Goal: Find specific page/section: Find specific page/section

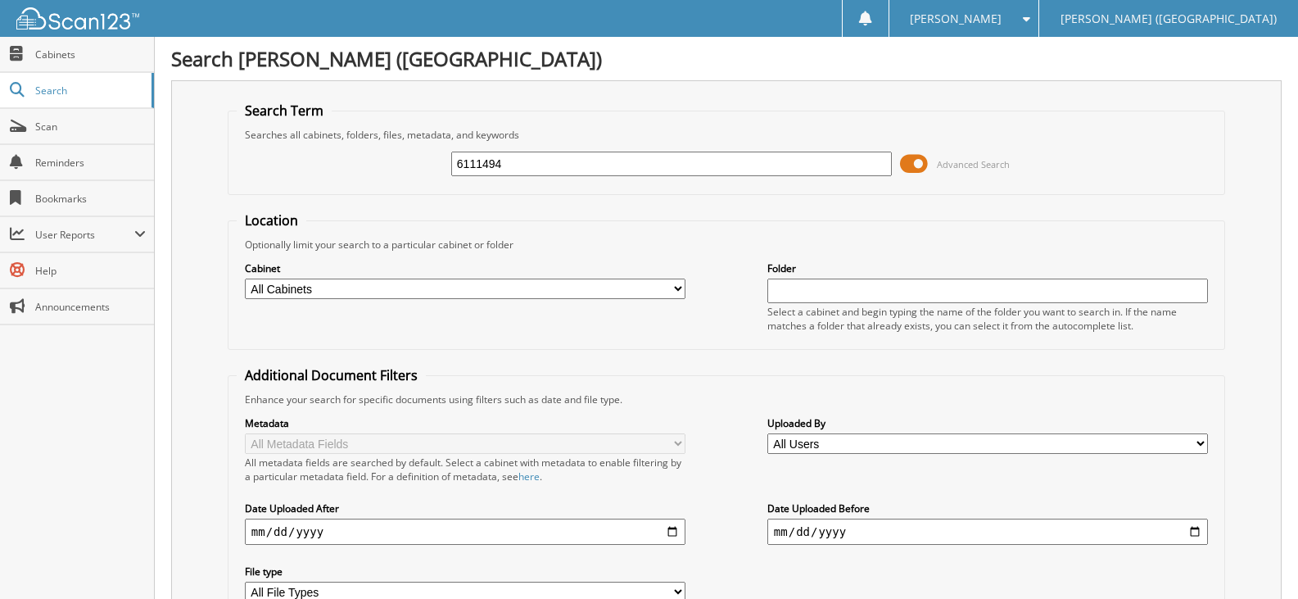
type input "6111494"
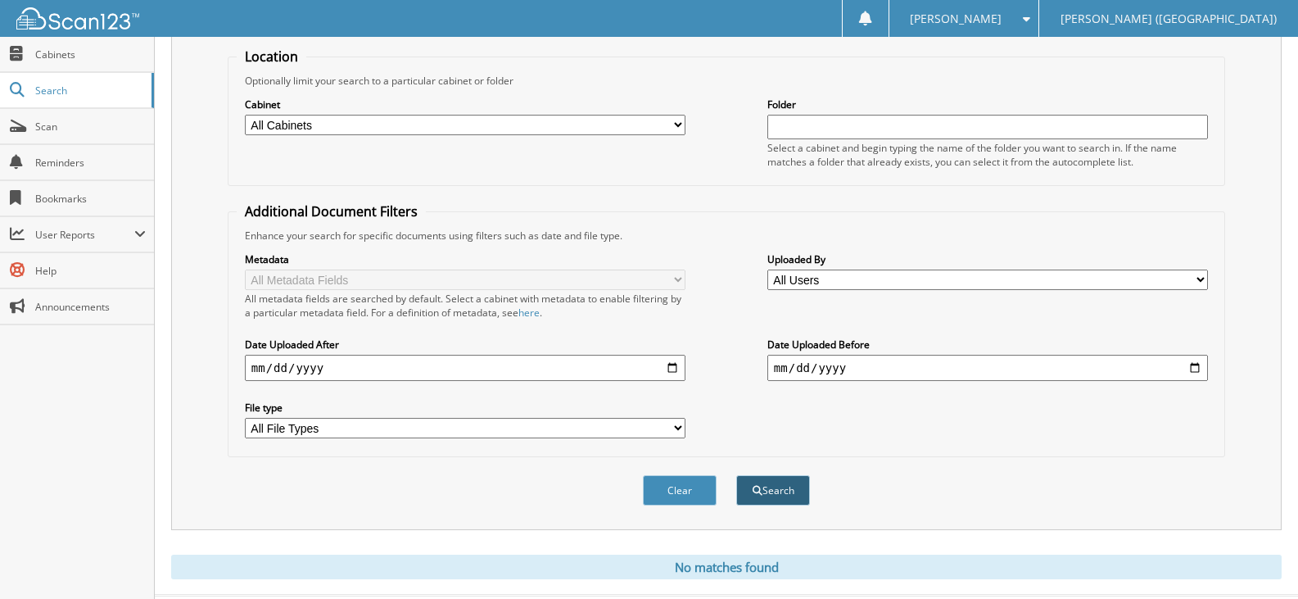
click at [772, 487] on button "Search" at bounding box center [773, 490] width 74 height 30
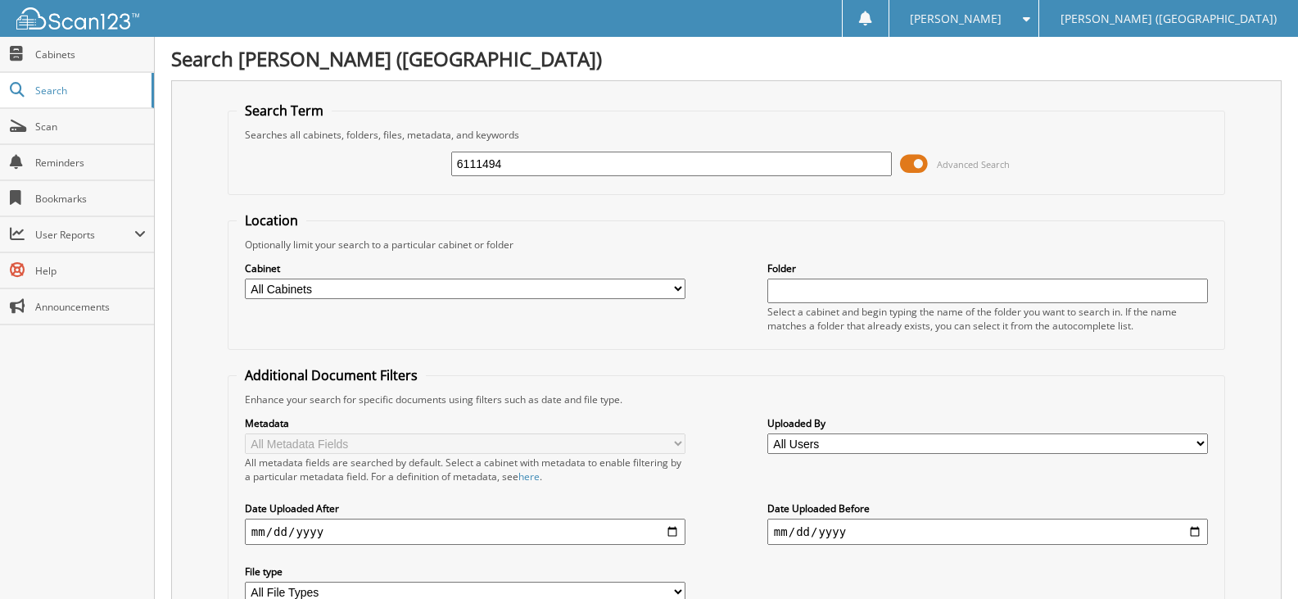
click at [539, 170] on input "6111494" at bounding box center [671, 164] width 441 height 25
type input "6111465"
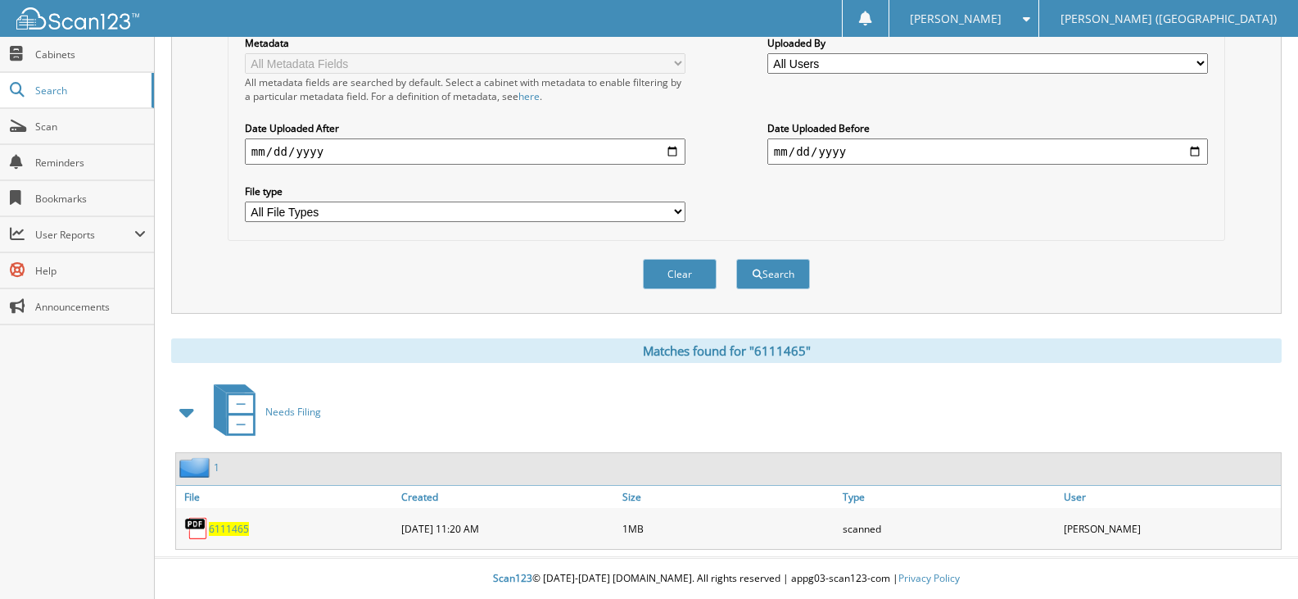
click at [231, 526] on span "6111465" at bounding box center [229, 529] width 40 height 14
click at [66, 134] on link "Scan" at bounding box center [77, 126] width 154 height 35
